Goal: Transaction & Acquisition: Purchase product/service

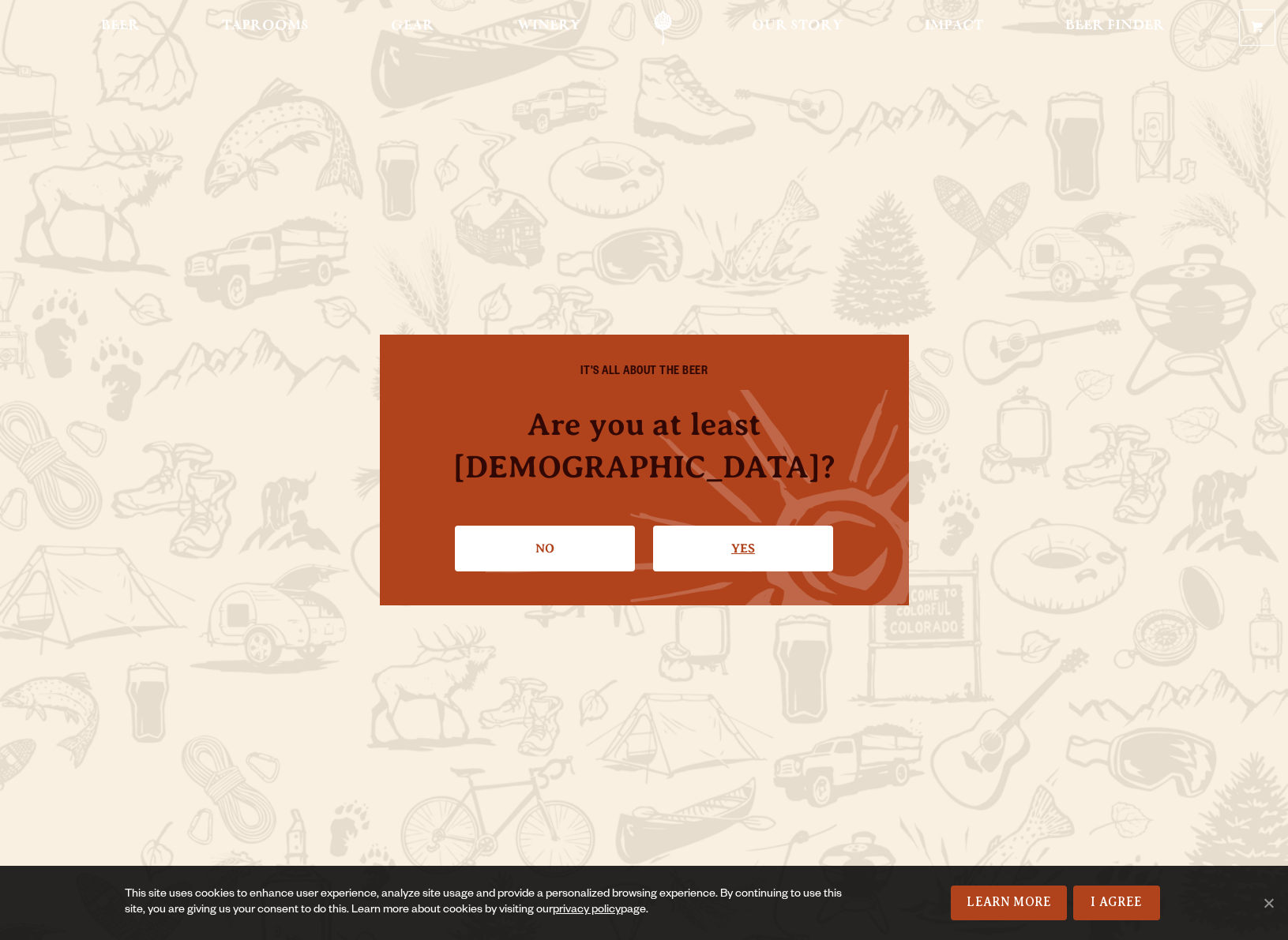
click at [709, 526] on link "Yes" at bounding box center [743, 548] width 180 height 46
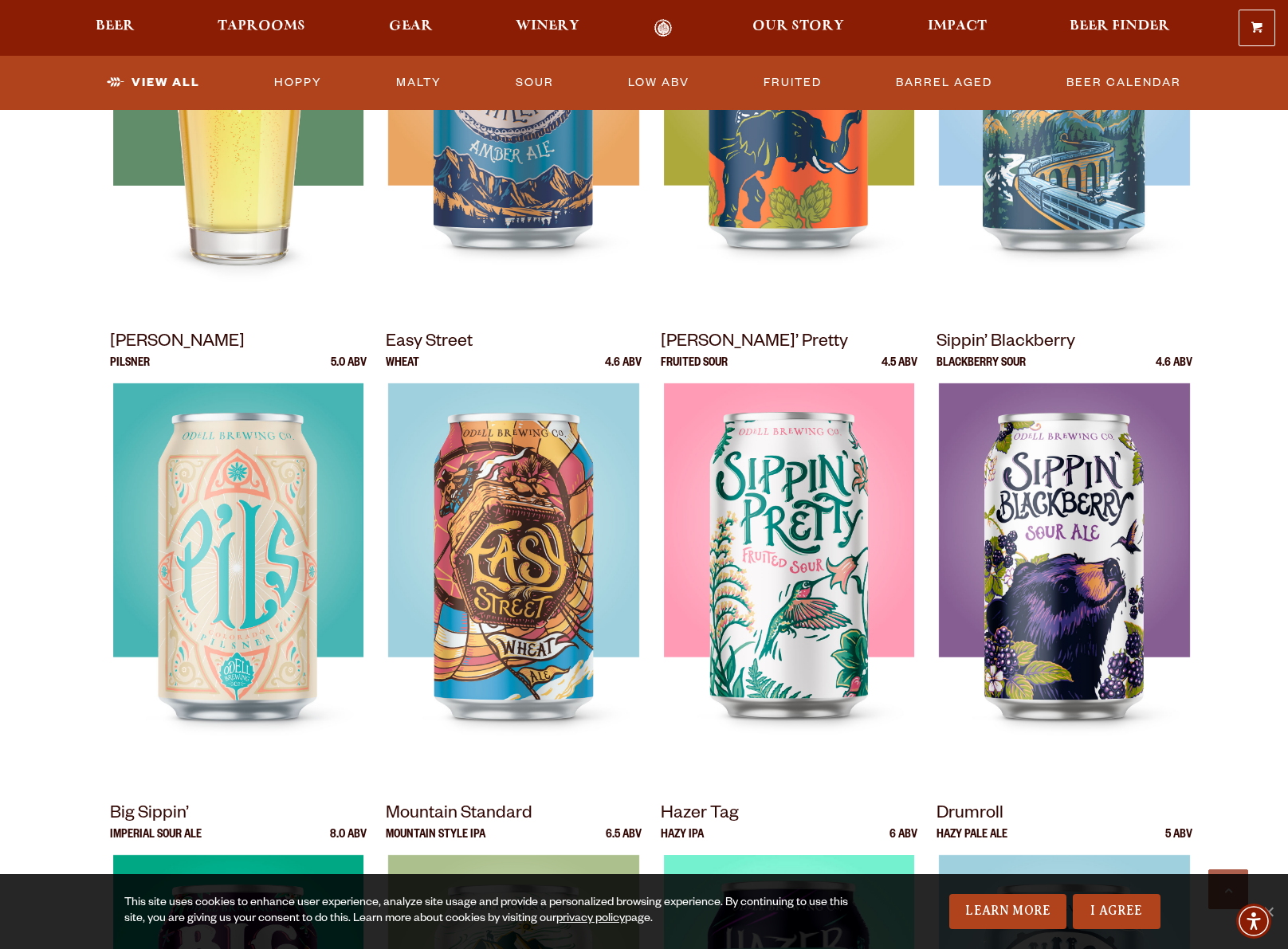
scroll to position [1036, 0]
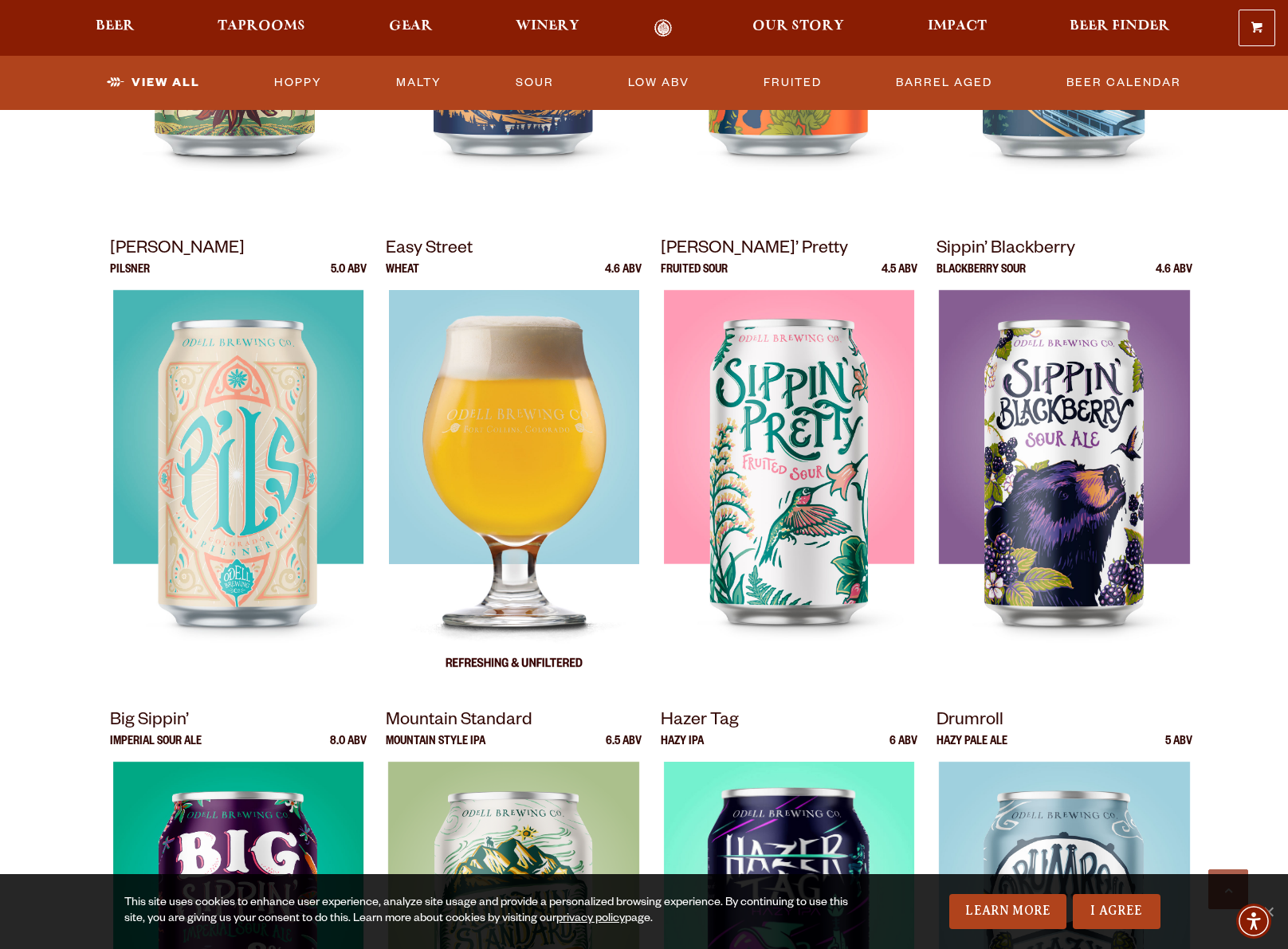
click at [468, 413] on img at bounding box center [514, 489] width 250 height 398
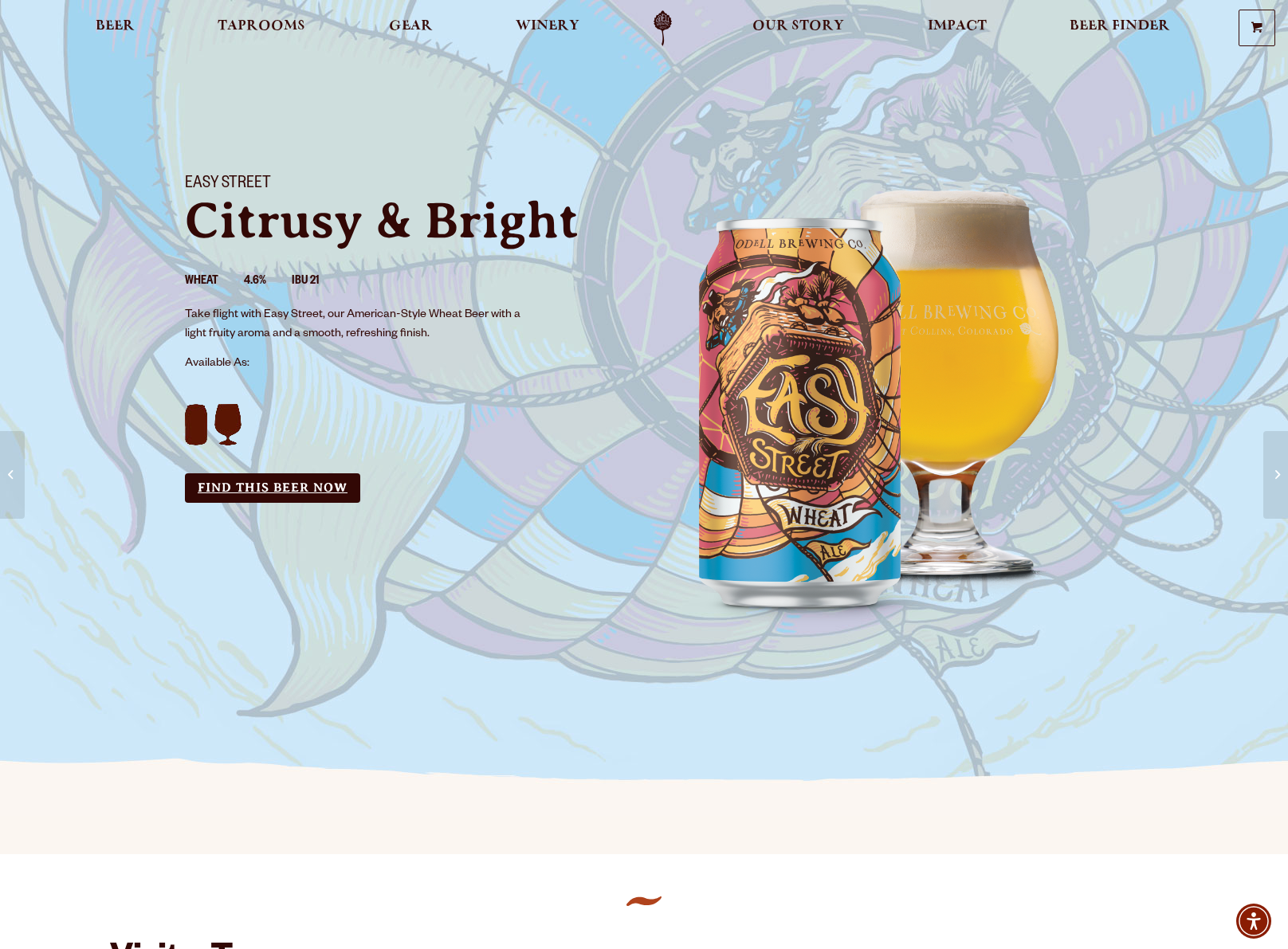
click at [262, 482] on link "Find this Beer Now" at bounding box center [273, 488] width 176 height 29
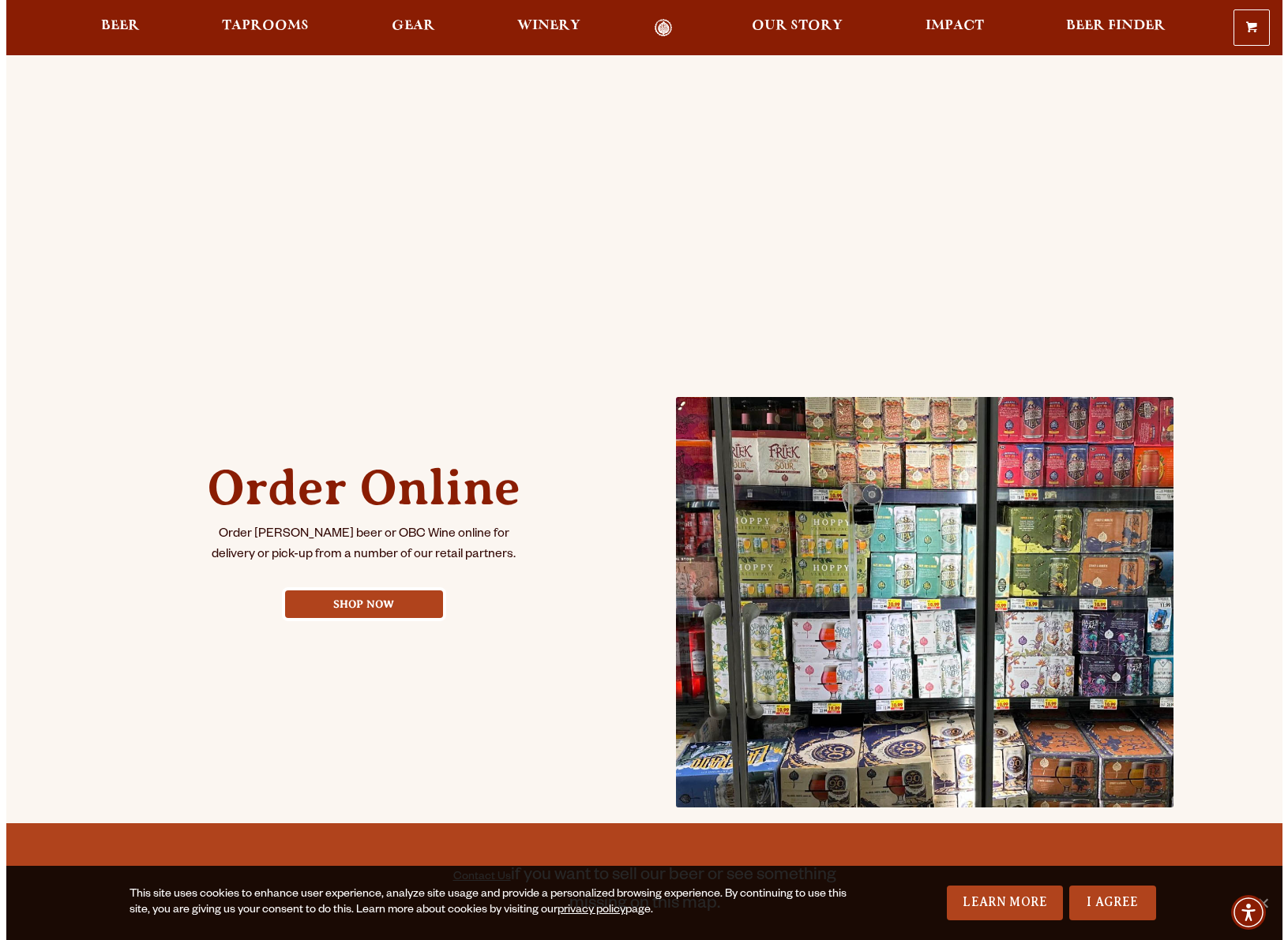
scroll to position [474, 0]
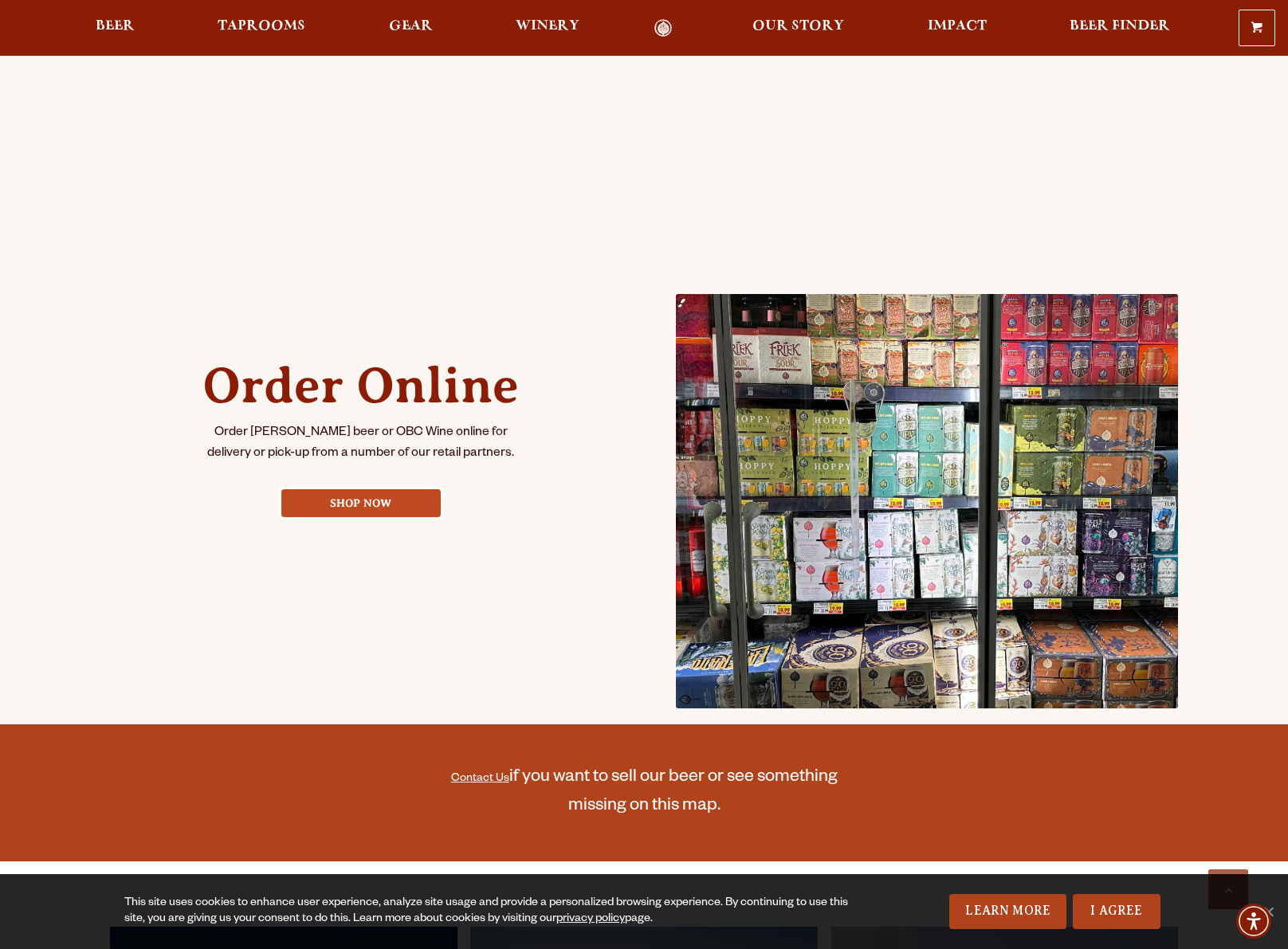
click at [349, 496] on link "Shop Now" at bounding box center [361, 503] width 159 height 28
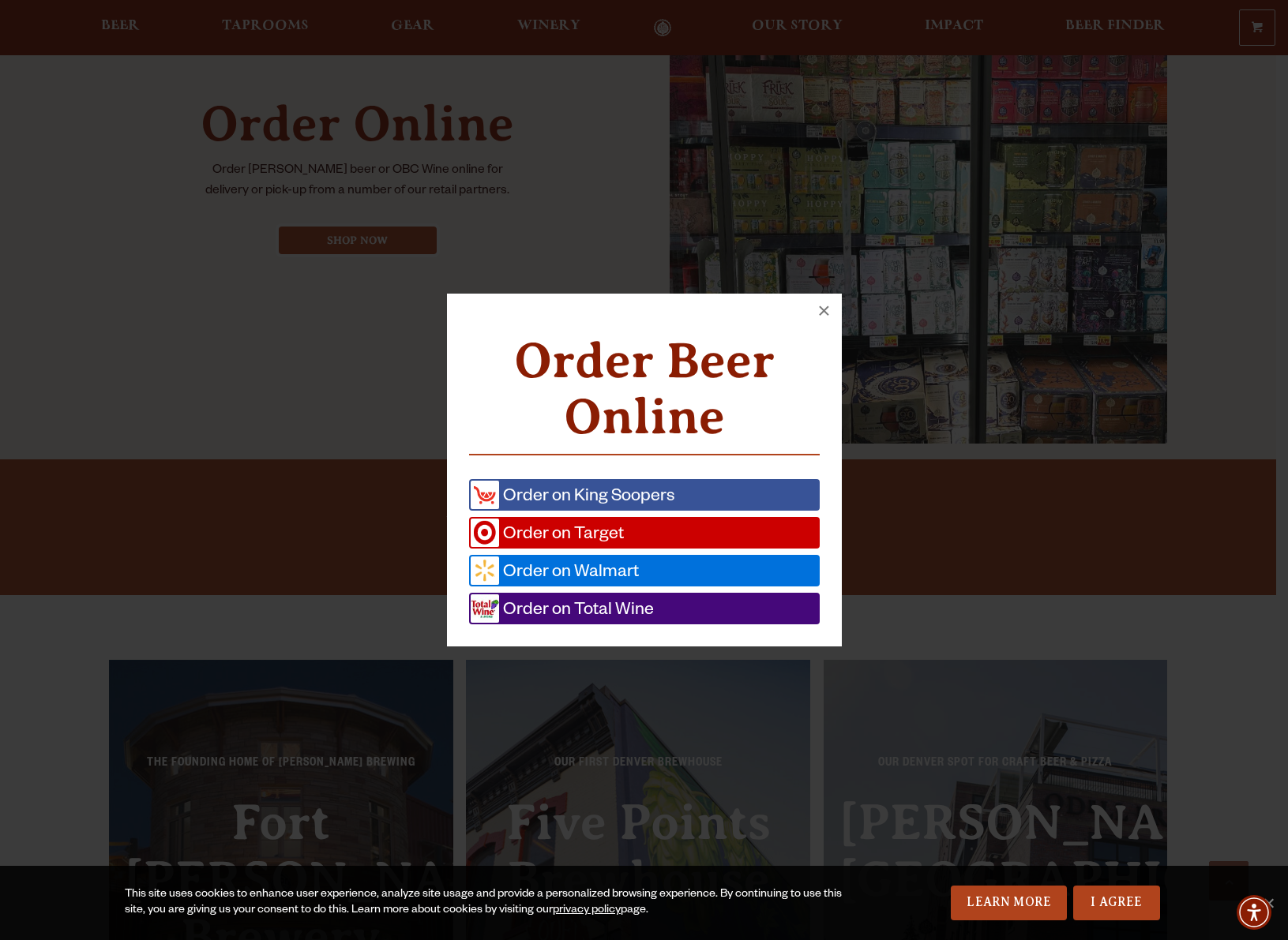
scroll to position [732, 0]
click at [526, 569] on span "Order on Walmart" at bounding box center [569, 571] width 140 height 28
click at [584, 493] on span "Order on King Soopers" at bounding box center [587, 494] width 175 height 28
click at [613, 601] on span "Order on Total Wine" at bounding box center [576, 608] width 155 height 28
